Goal: Navigation & Orientation: Go to known website

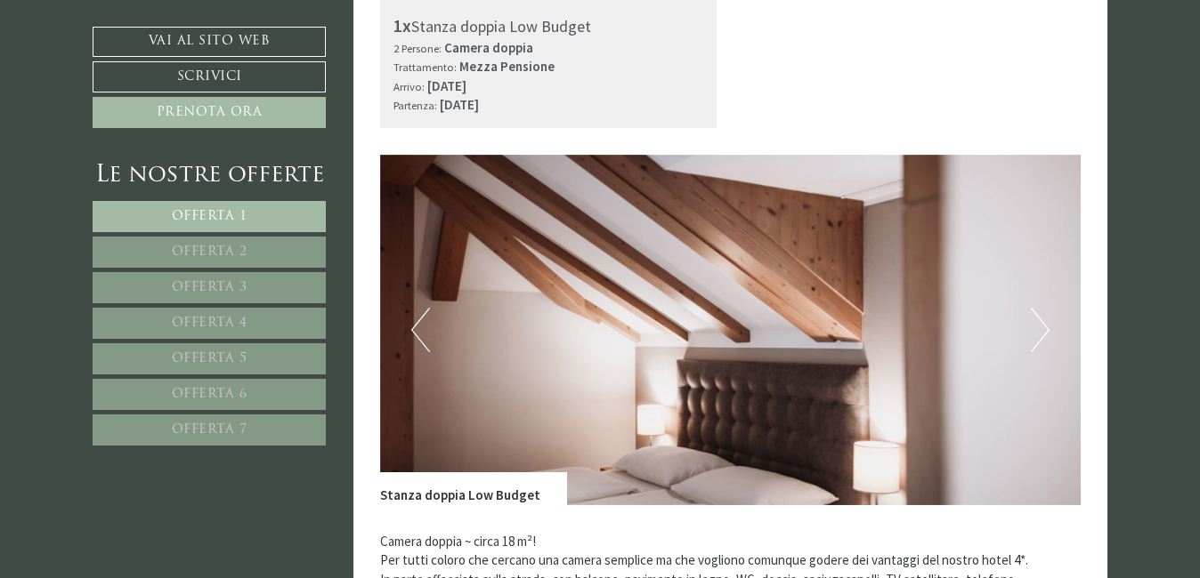
scroll to position [704, 0]
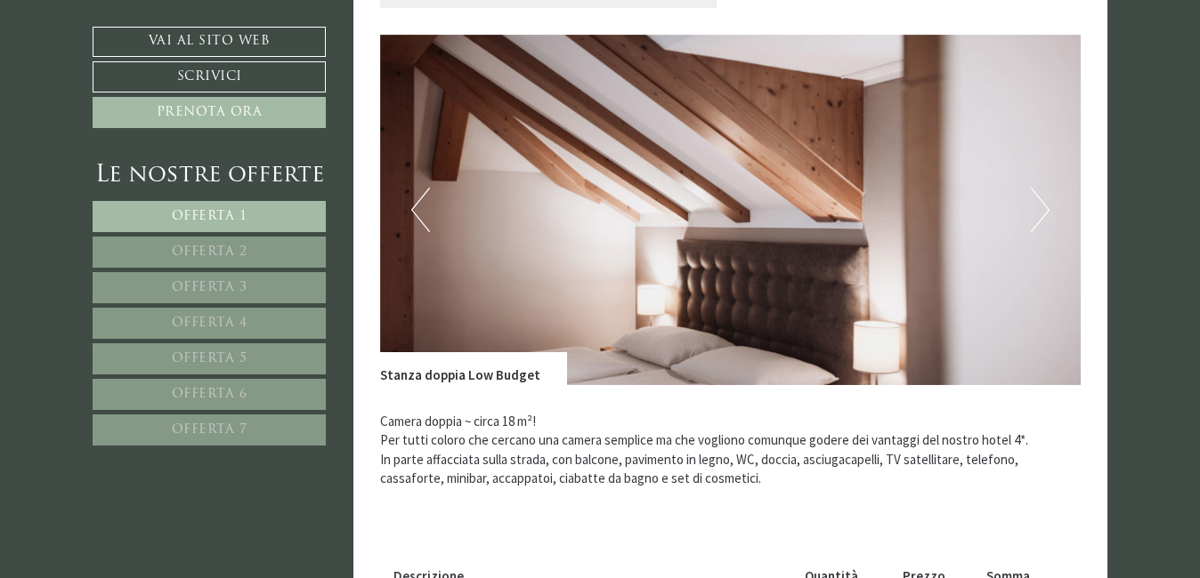
click at [1047, 206] on button "Next" at bounding box center [1039, 210] width 19 height 44
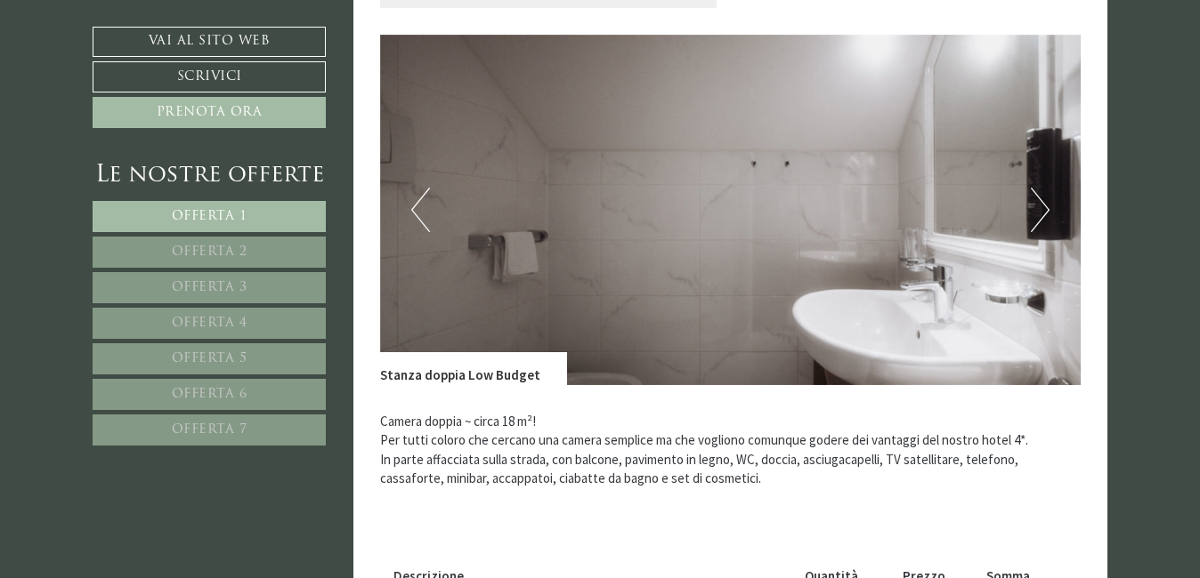
click at [1047, 206] on button "Next" at bounding box center [1039, 210] width 19 height 44
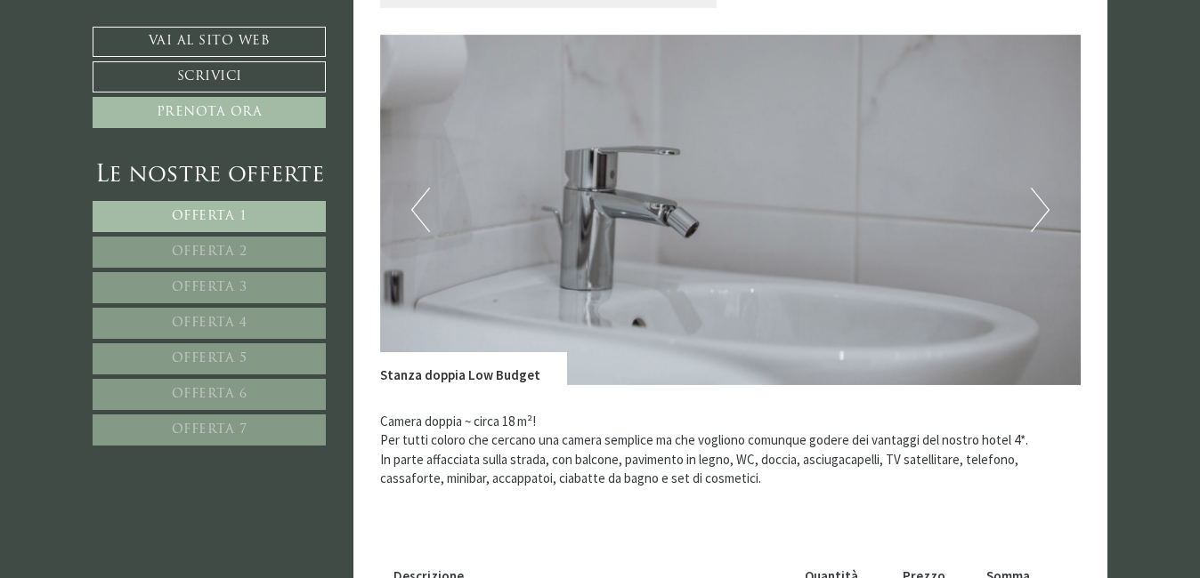
click at [1047, 206] on button "Next" at bounding box center [1039, 210] width 19 height 44
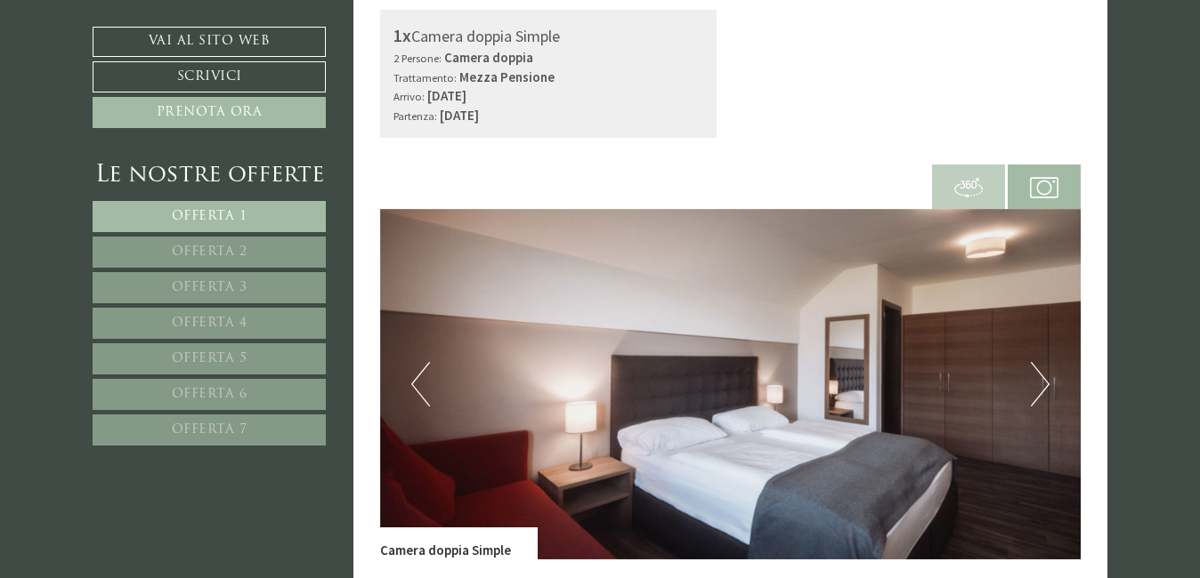
scroll to position [1752, 0]
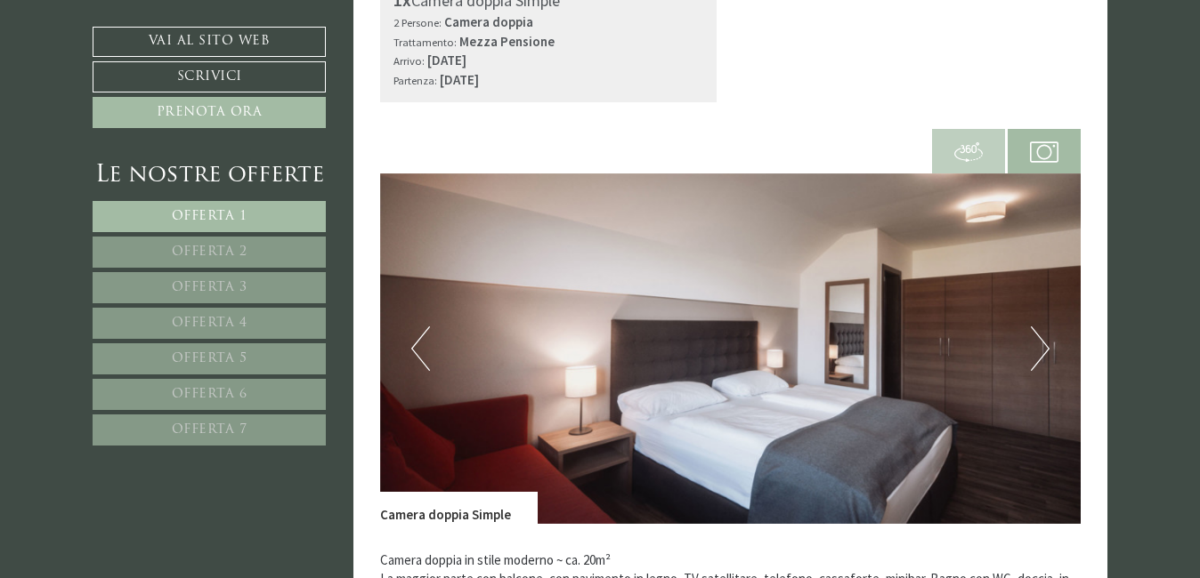
click at [1039, 327] on button "Next" at bounding box center [1039, 349] width 19 height 44
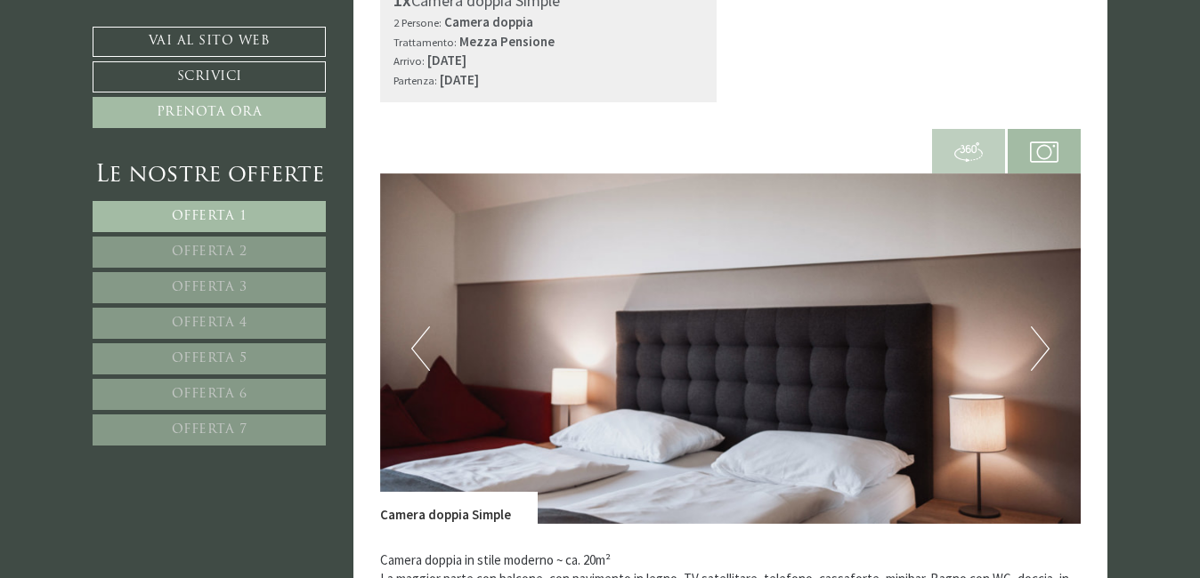
click at [1039, 327] on button "Next" at bounding box center [1039, 349] width 19 height 44
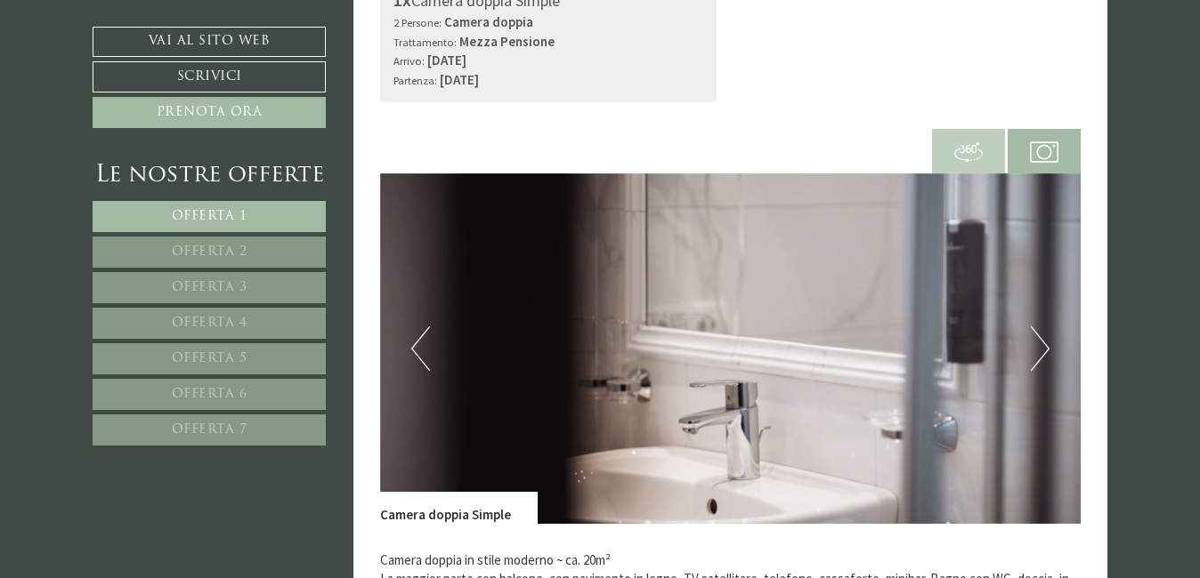
click at [1039, 327] on button "Next" at bounding box center [1039, 349] width 19 height 44
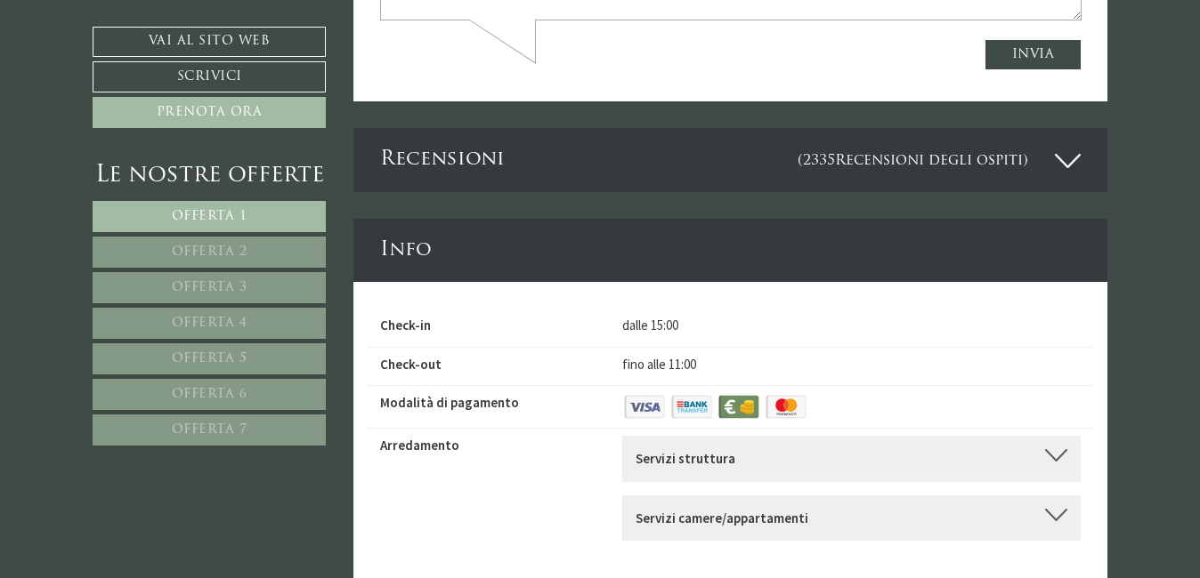
scroll to position [6545, 0]
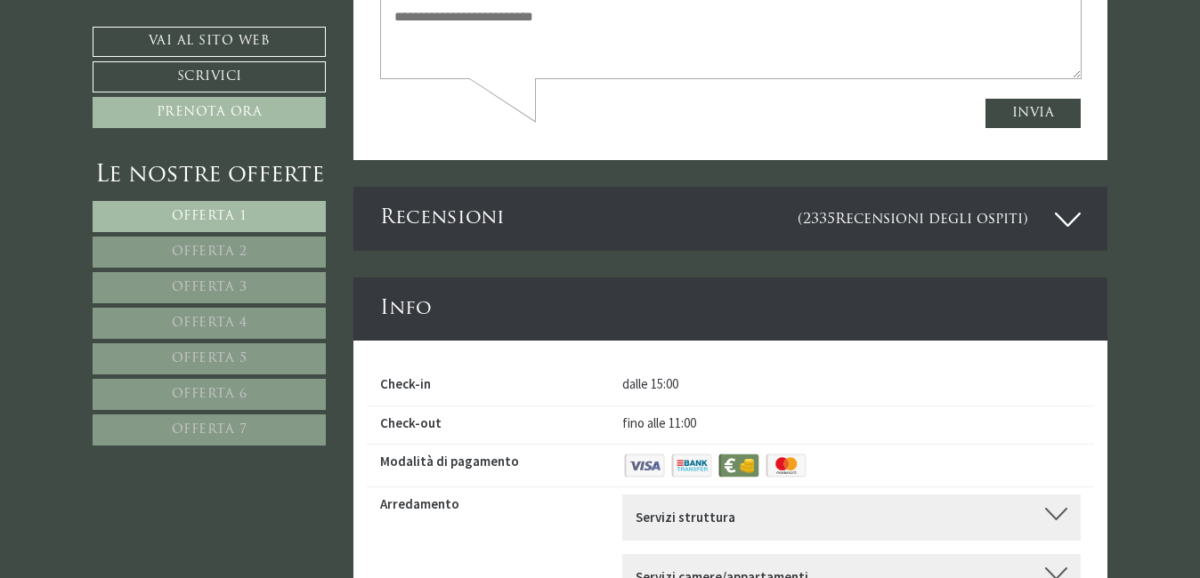
click at [211, 283] on span "Offerta 3" at bounding box center [210, 287] width 76 height 13
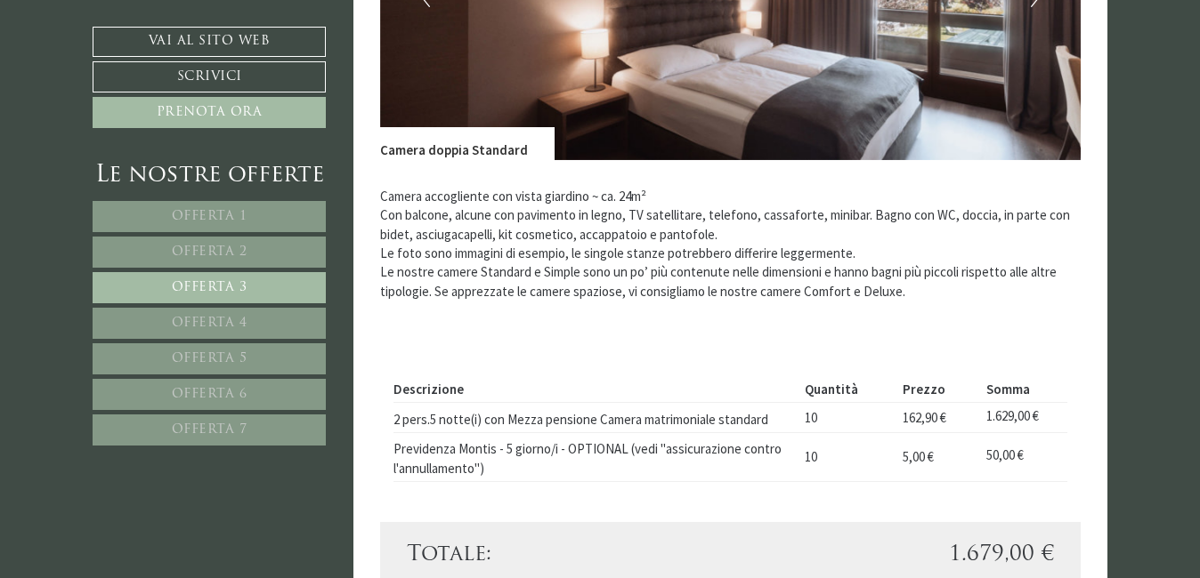
scroll to position [981, 0]
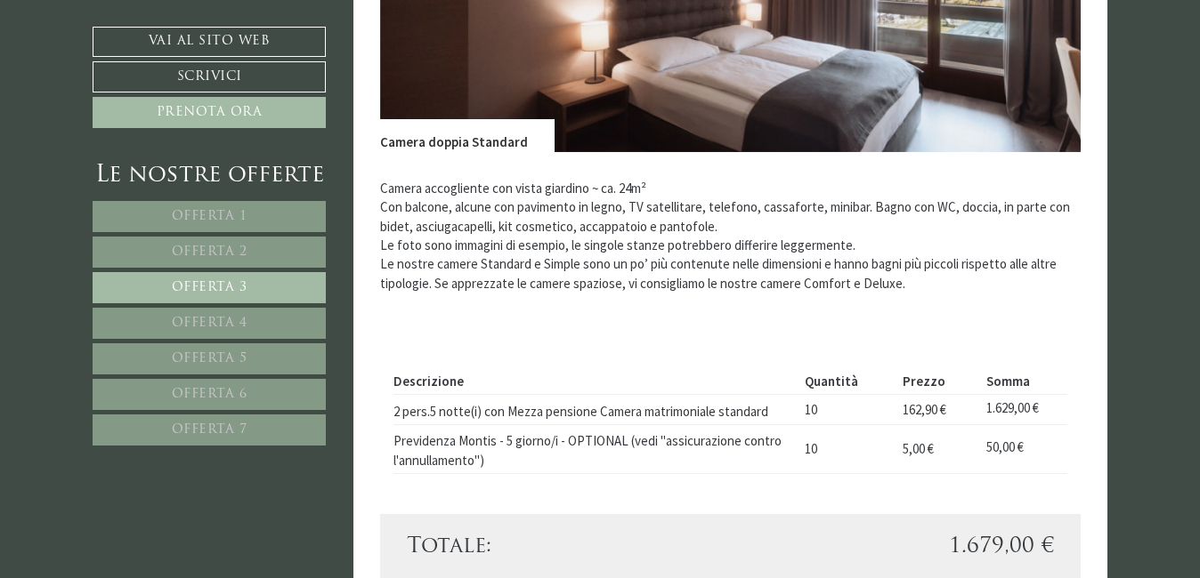
click at [222, 315] on link "Offerta 4" at bounding box center [209, 323] width 233 height 31
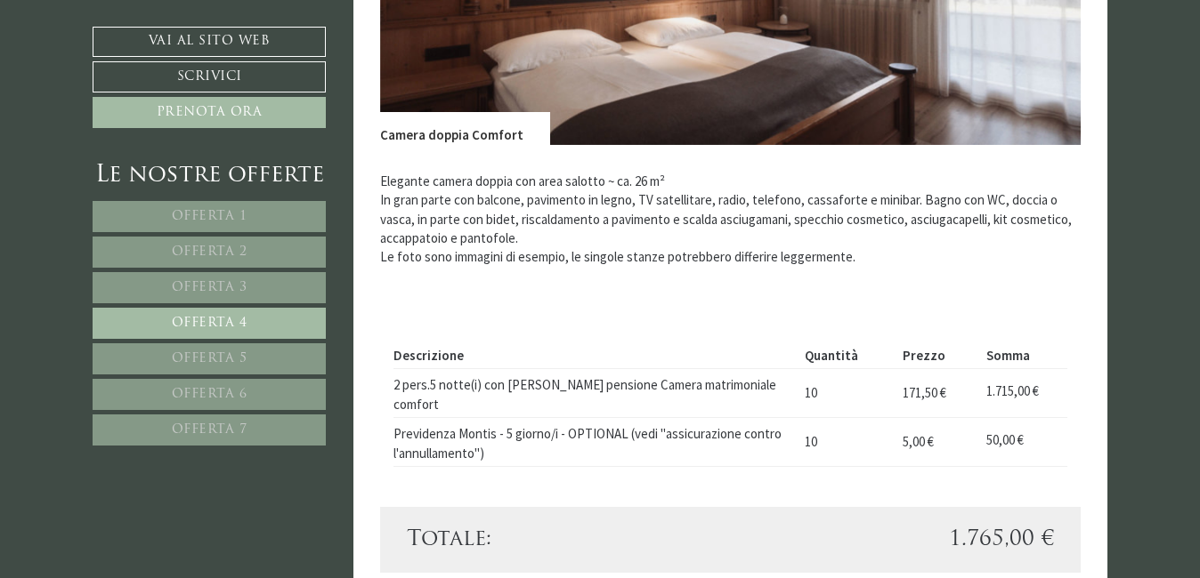
scroll to position [1038, 0]
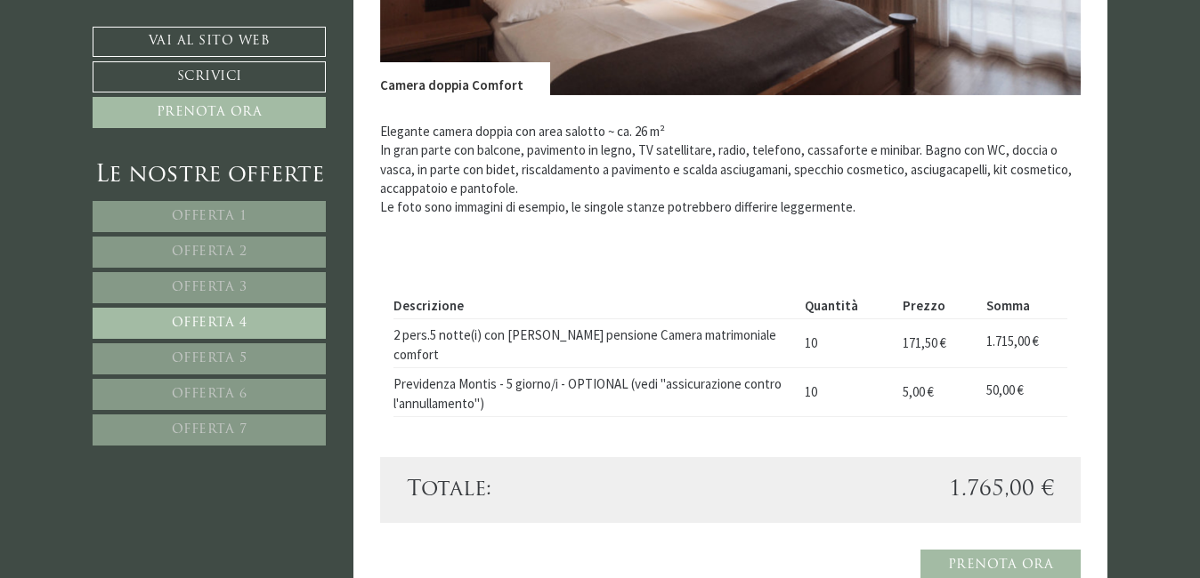
click at [230, 357] on span "Offerta 5" at bounding box center [210, 358] width 76 height 13
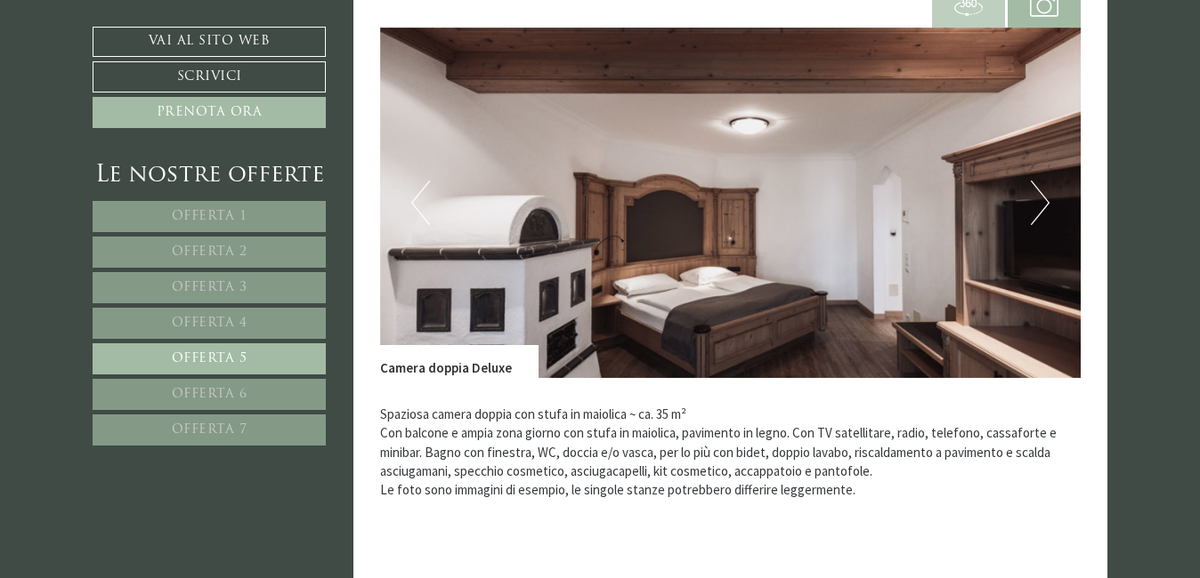
scroll to position [821, 0]
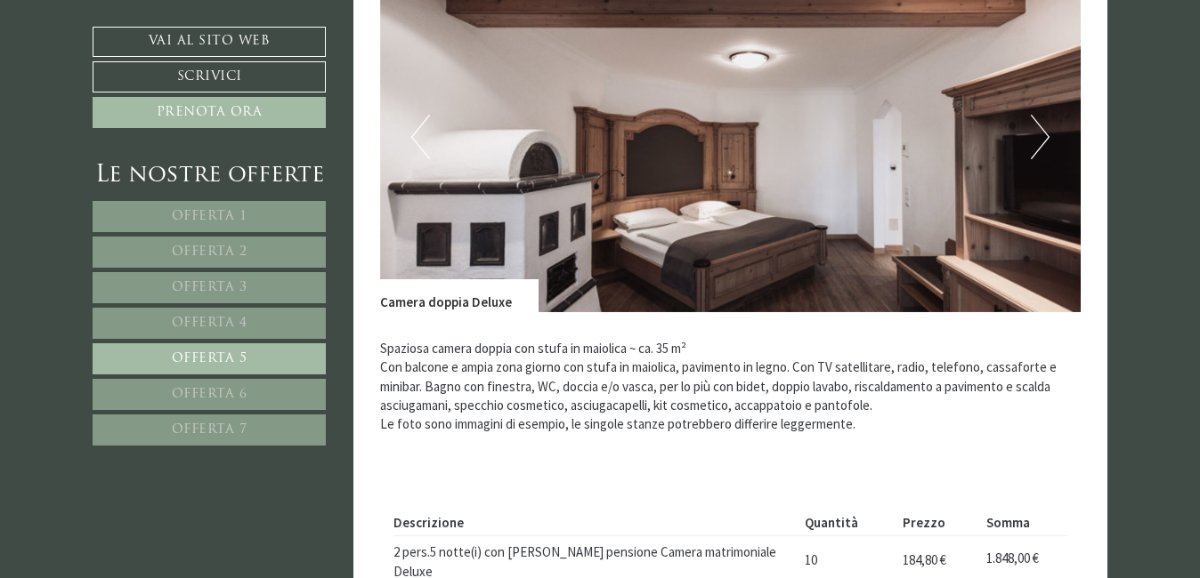
click at [193, 399] on span "Offerta 6" at bounding box center [210, 394] width 76 height 13
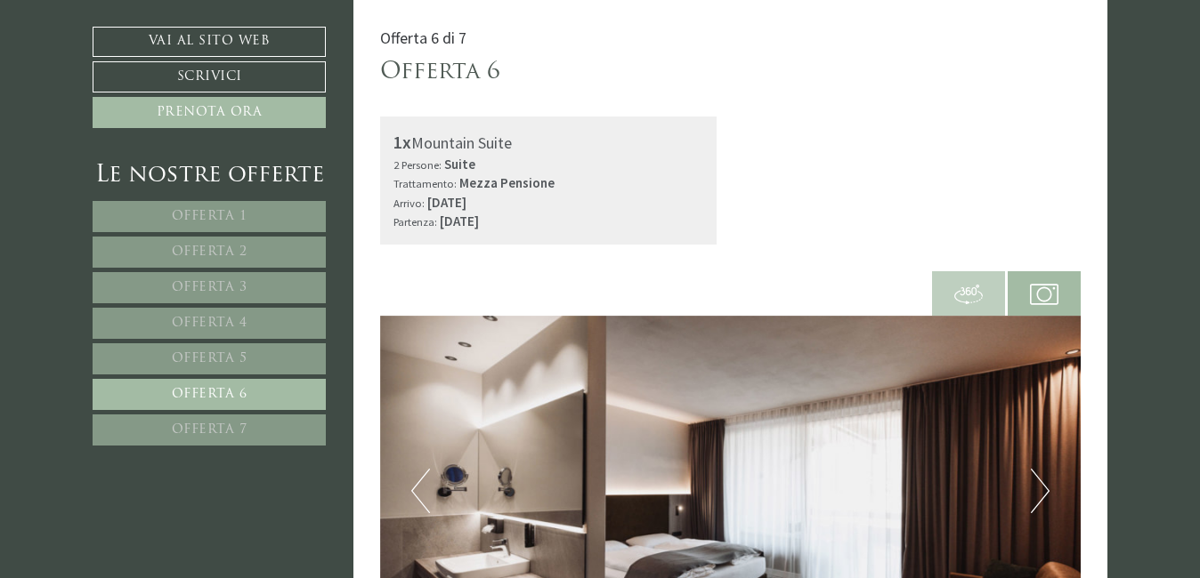
scroll to position [2492, 0]
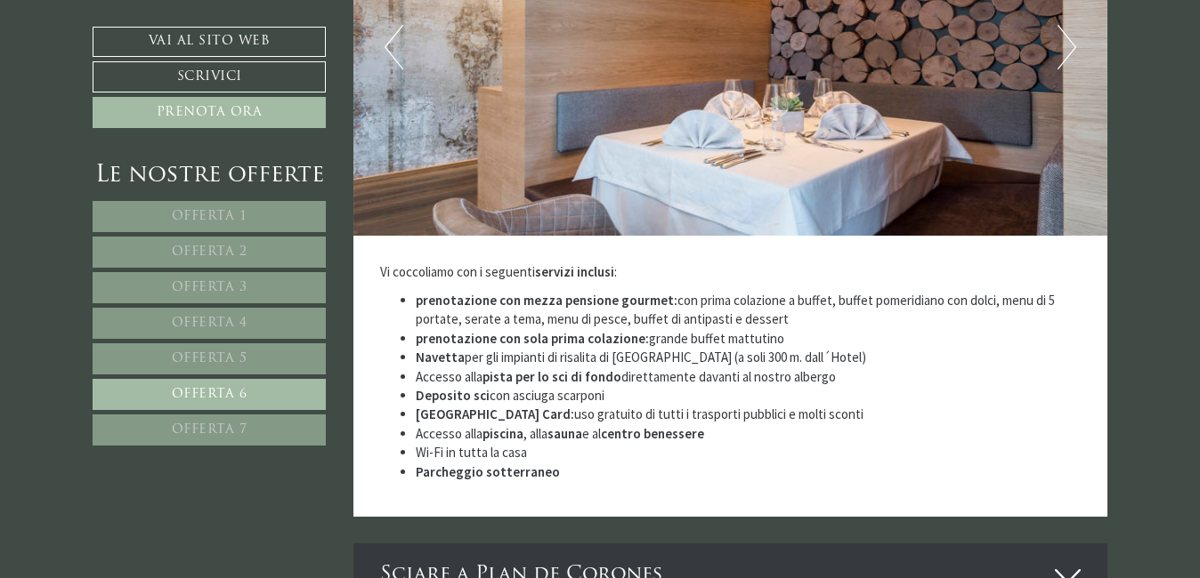
click at [140, 390] on link "Offerta 6" at bounding box center [209, 394] width 233 height 31
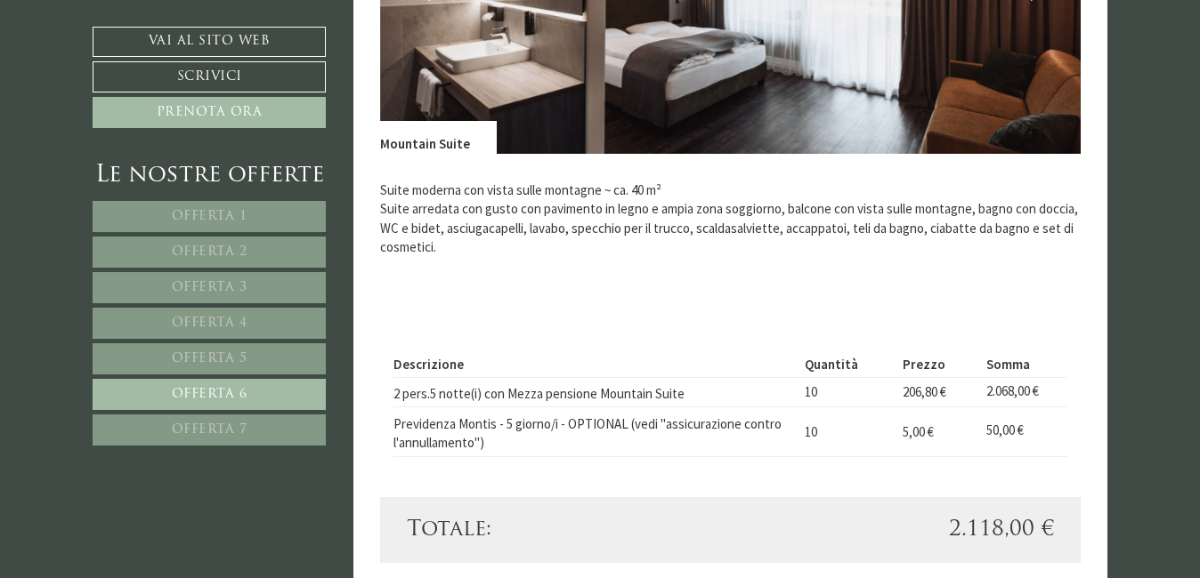
scroll to position [1071, 0]
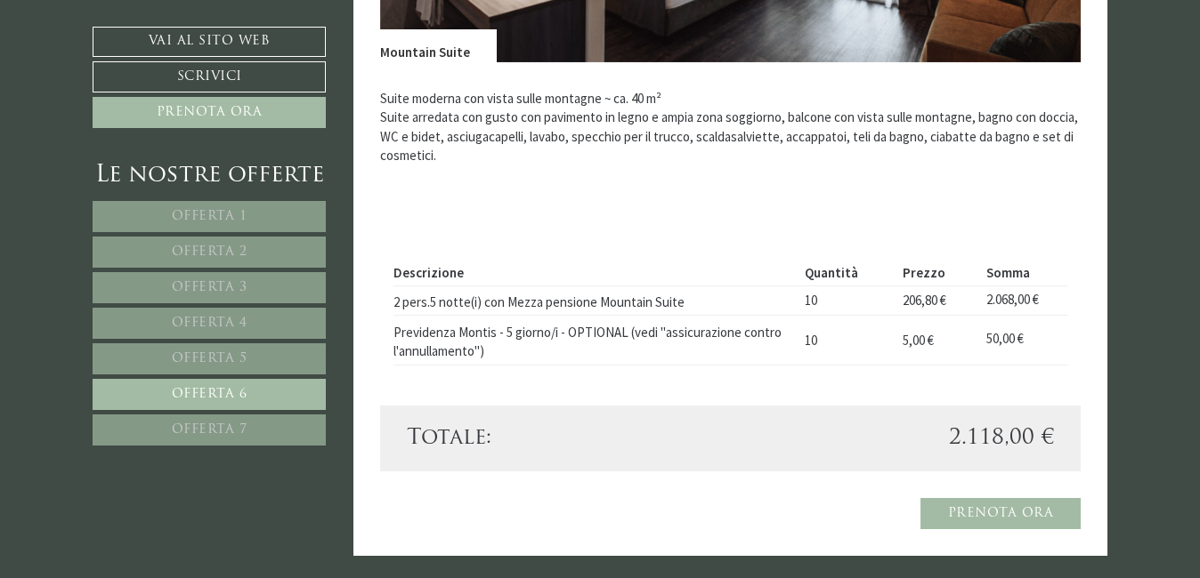
click at [166, 432] on link "Offerta 7" at bounding box center [209, 430] width 233 height 31
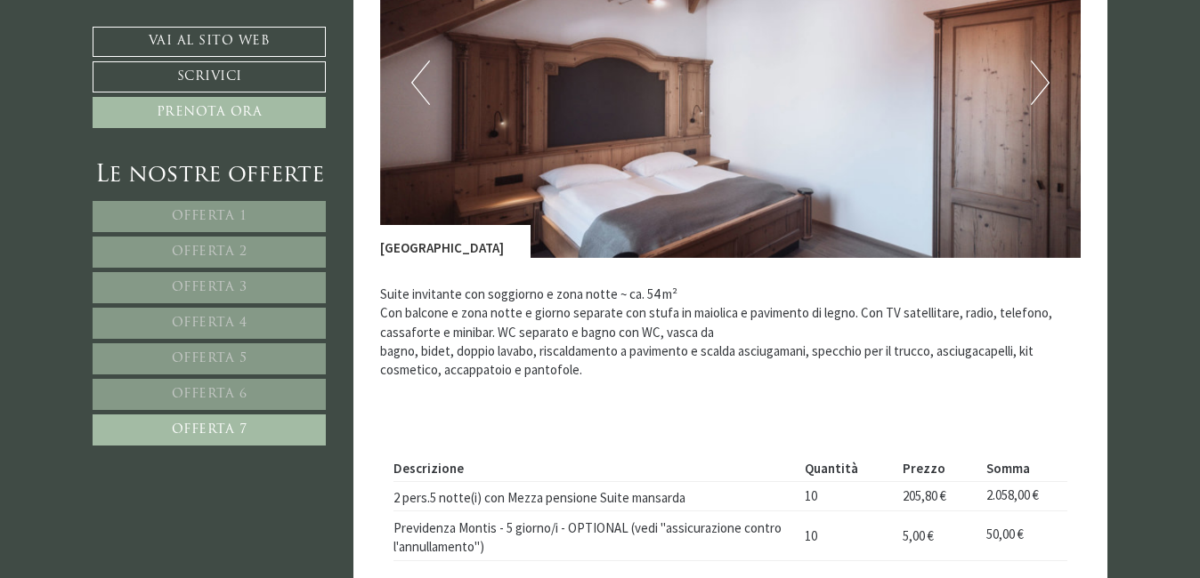
scroll to position [1095, 0]
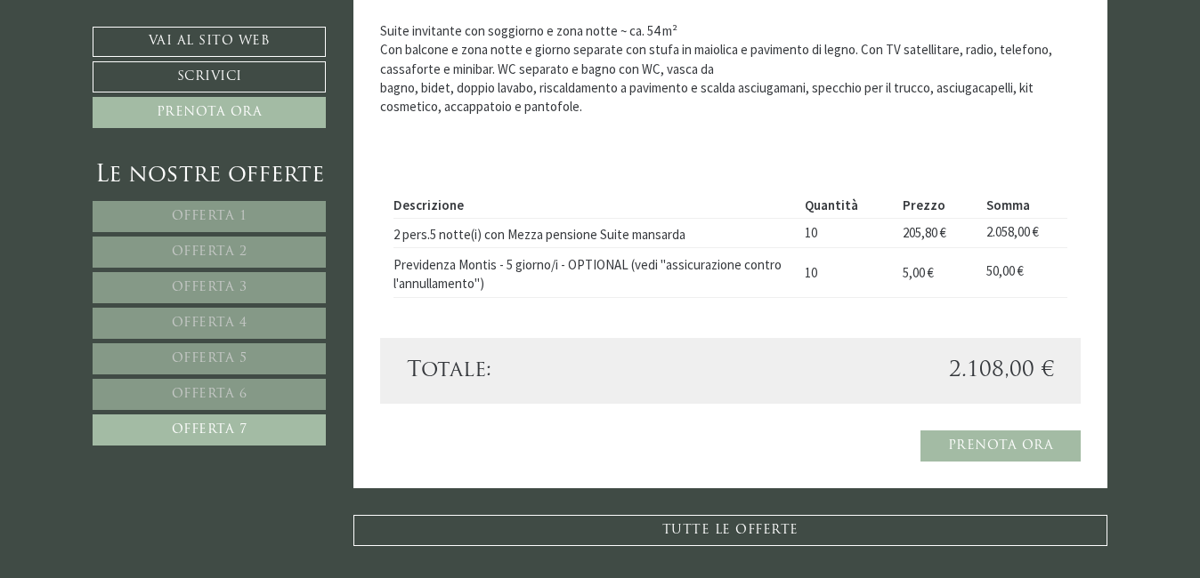
click at [204, 215] on span "Offerta 1" at bounding box center [210, 216] width 76 height 13
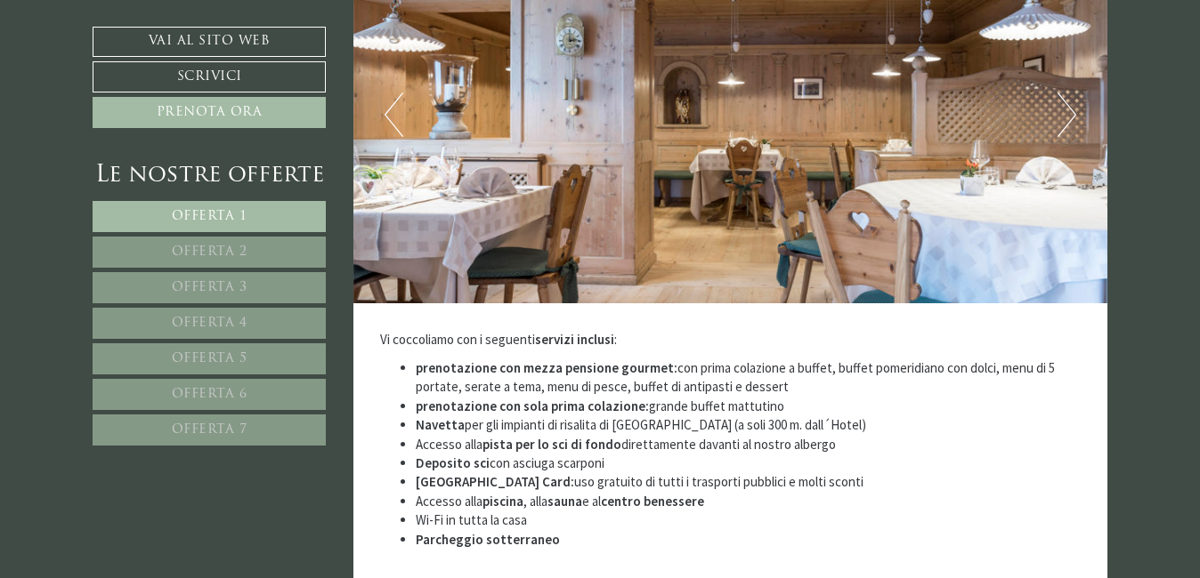
scroll to position [2421, 0]
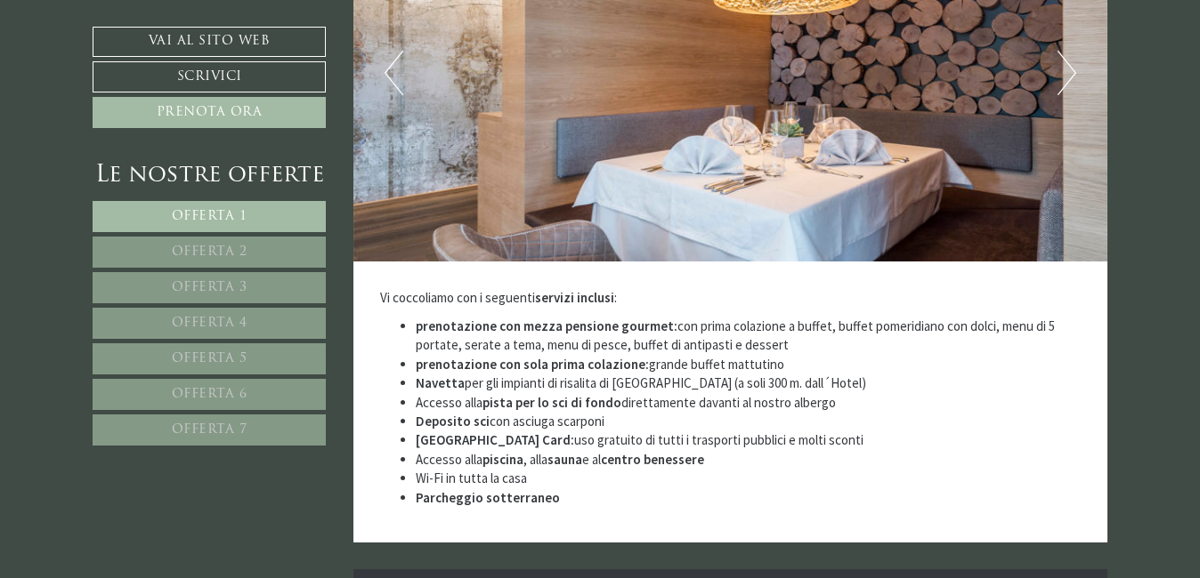
click at [190, 252] on span "Offerta 2" at bounding box center [210, 252] width 76 height 13
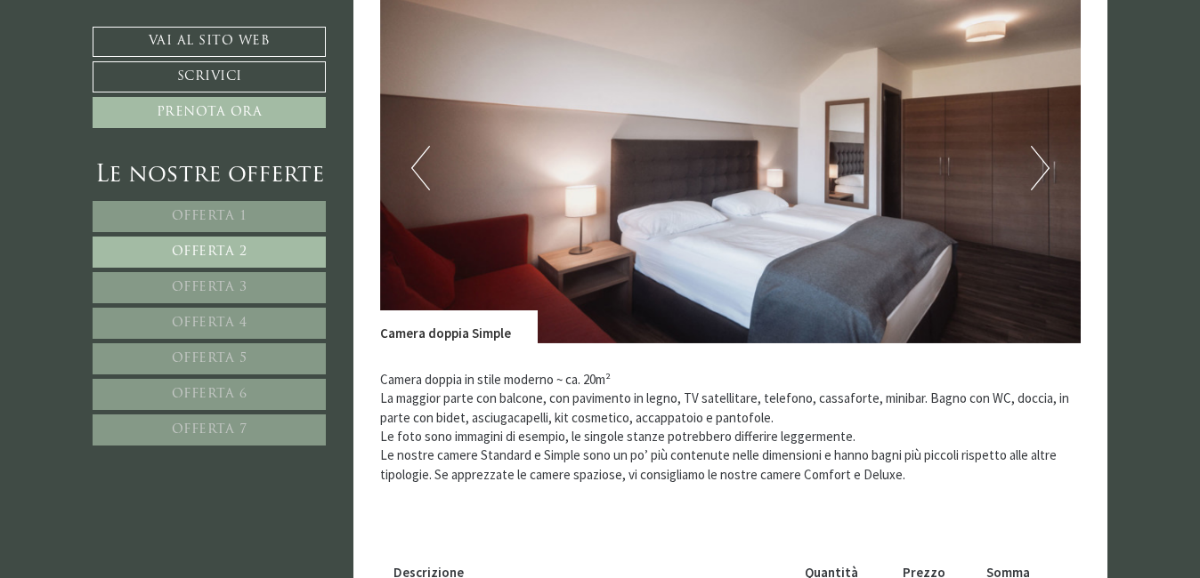
scroll to position [774, 0]
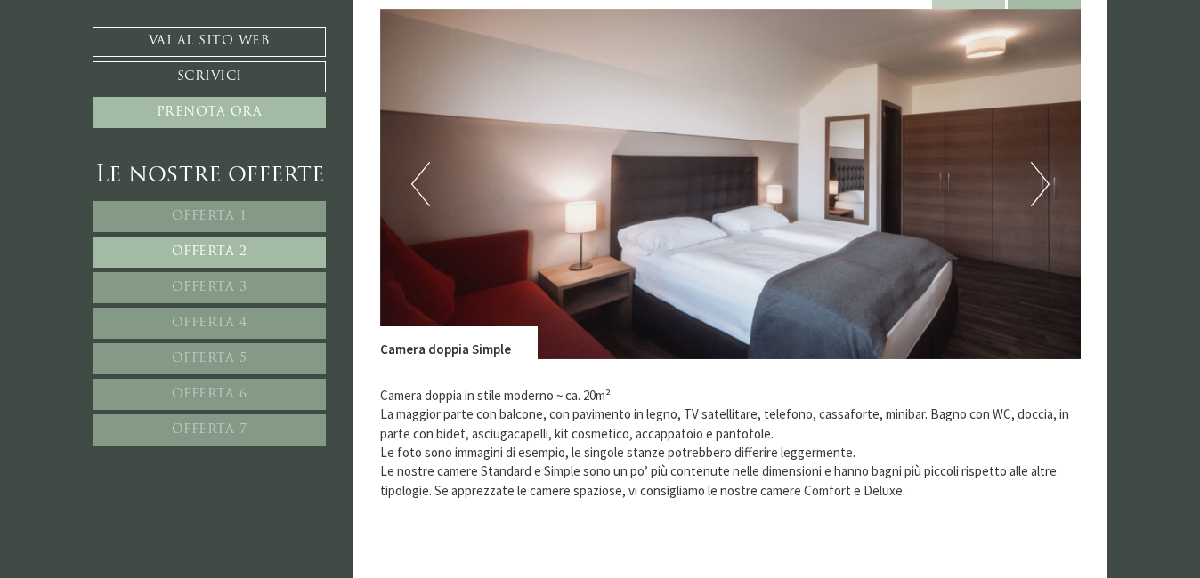
click at [1043, 189] on button "Next" at bounding box center [1039, 184] width 19 height 44
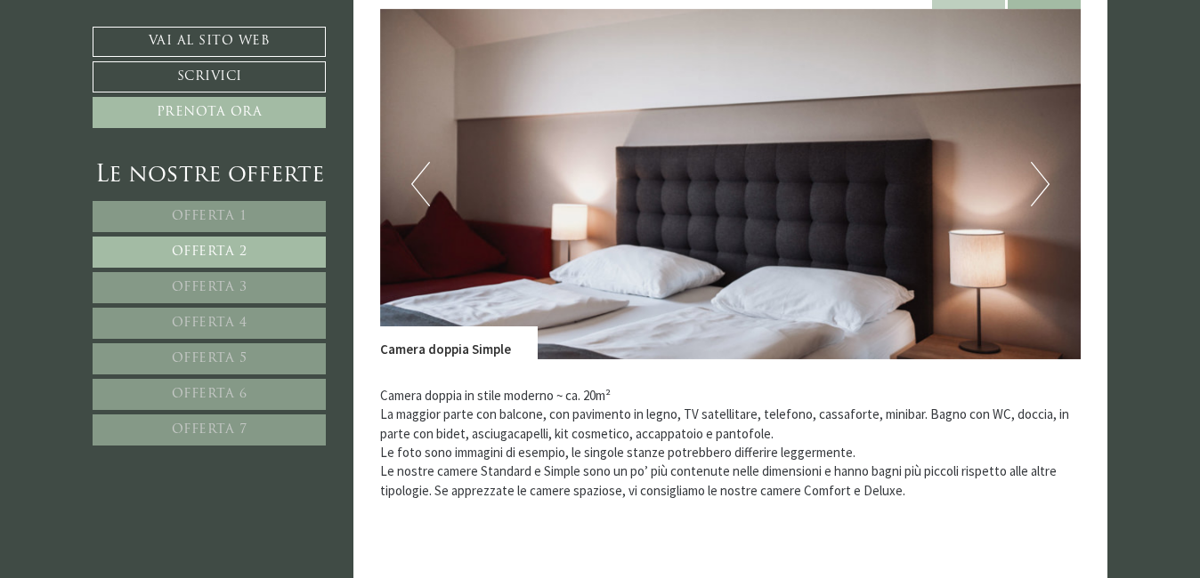
click at [1043, 189] on button "Next" at bounding box center [1039, 184] width 19 height 44
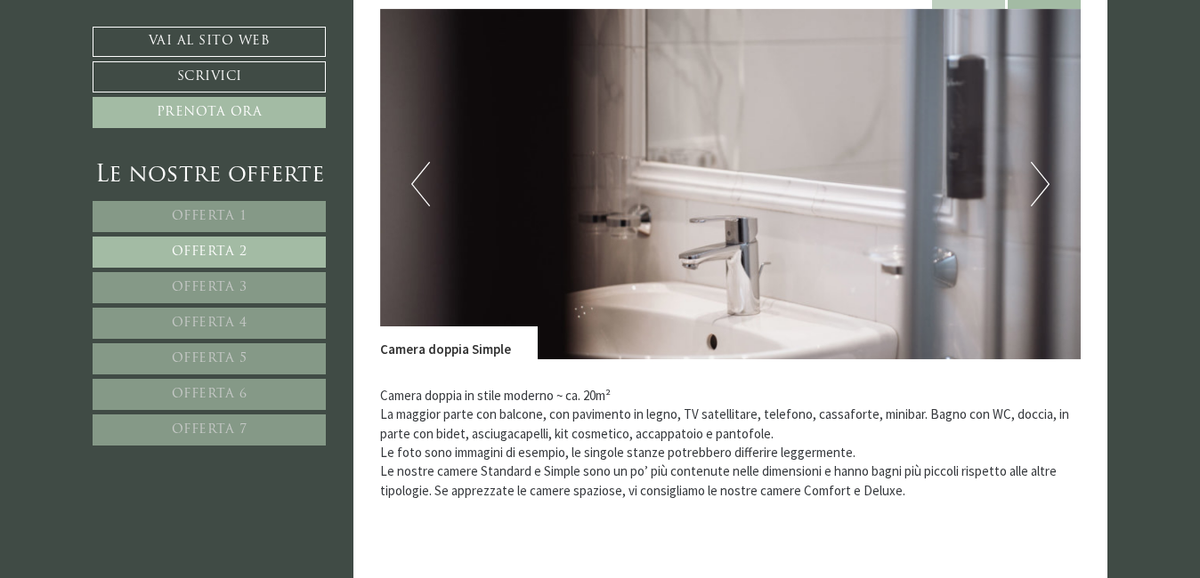
click at [1043, 189] on button "Next" at bounding box center [1039, 184] width 19 height 44
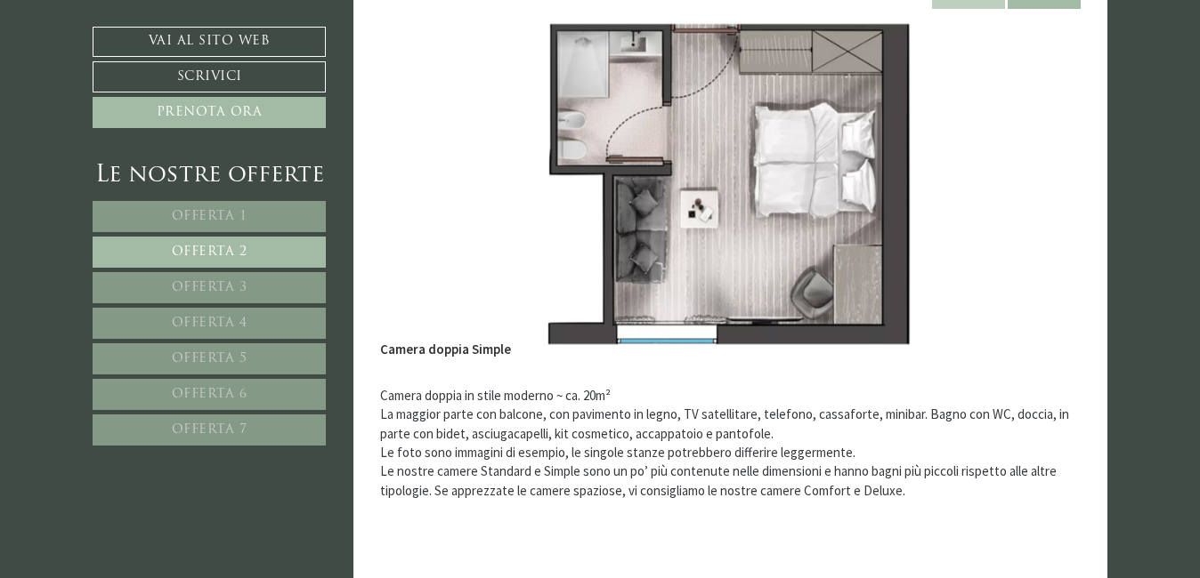
click at [1043, 189] on button "Next" at bounding box center [1039, 184] width 19 height 44
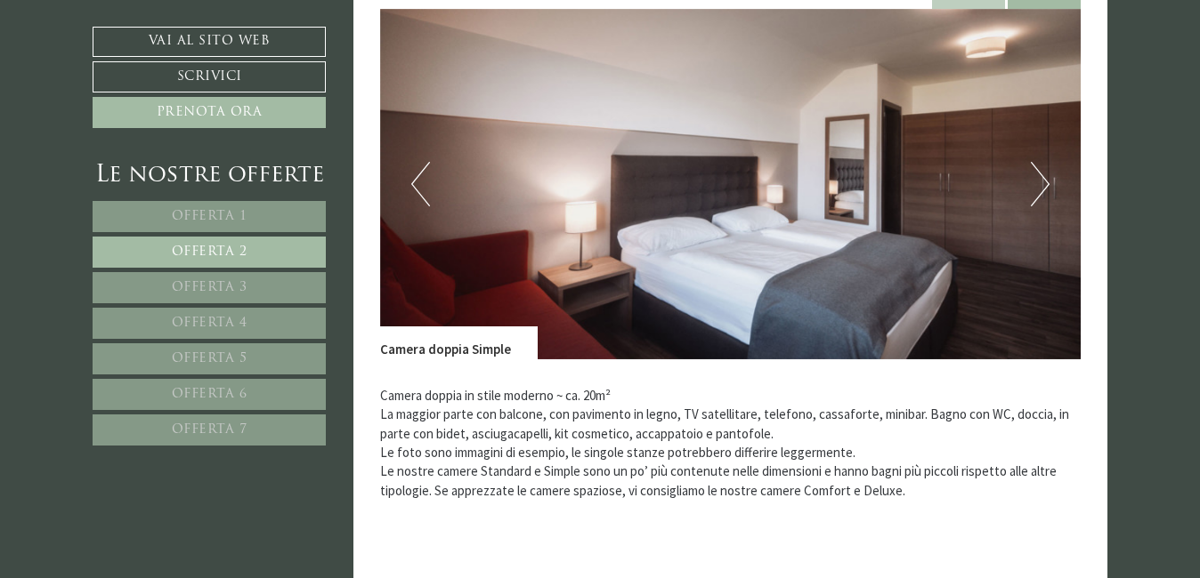
click at [1043, 189] on button "Next" at bounding box center [1039, 184] width 19 height 44
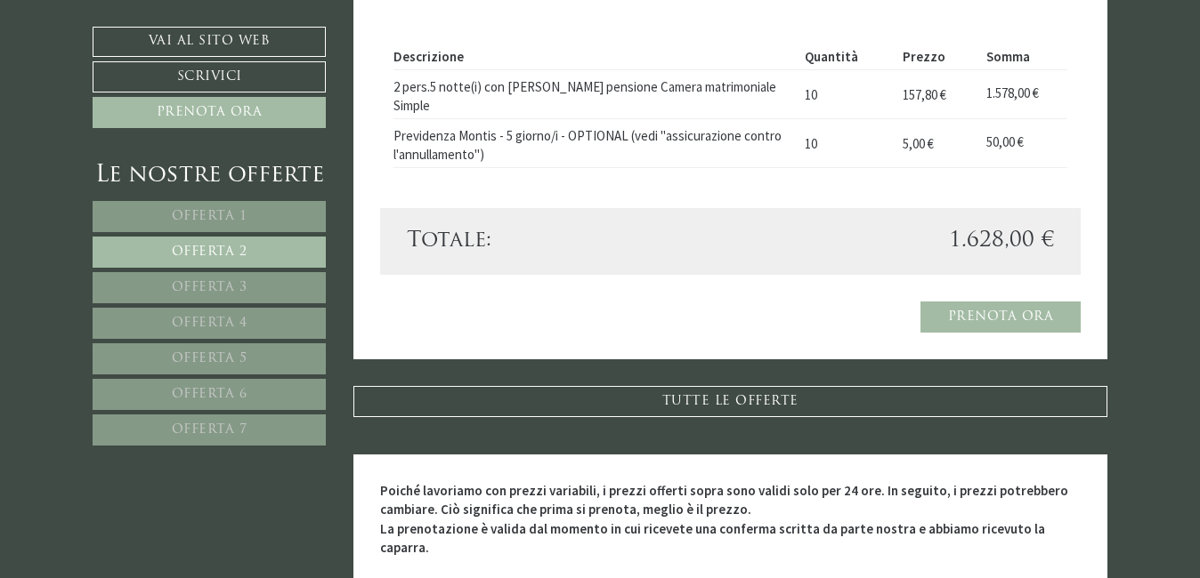
scroll to position [0, 0]
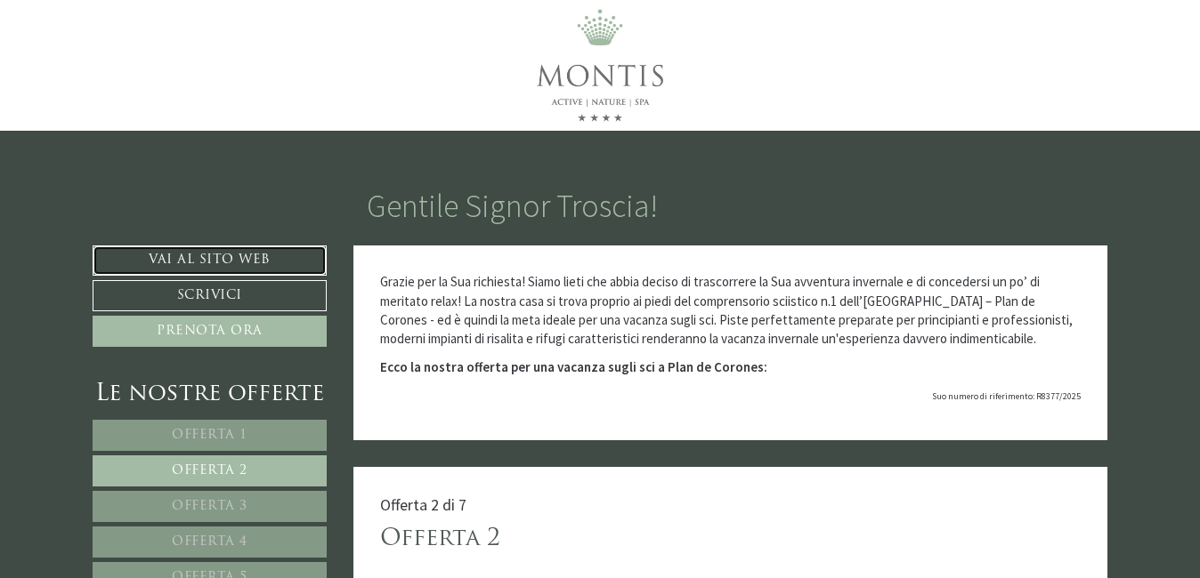
click at [214, 254] on link "Vai al sito web" at bounding box center [210, 261] width 234 height 30
